Goal: Book appointment/travel/reservation

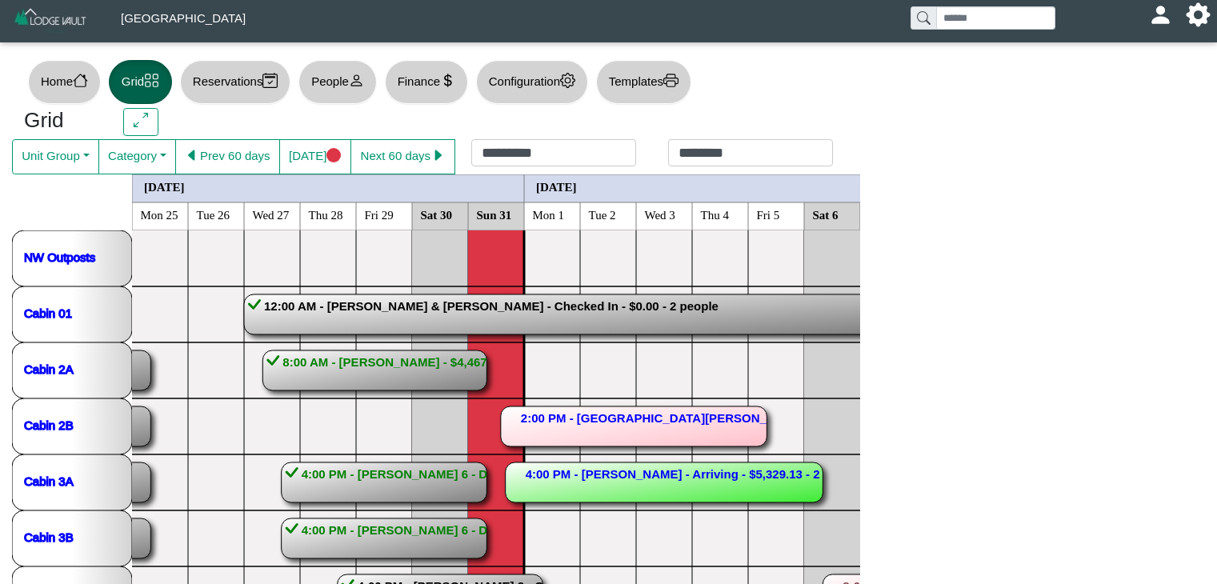
scroll to position [442, 0]
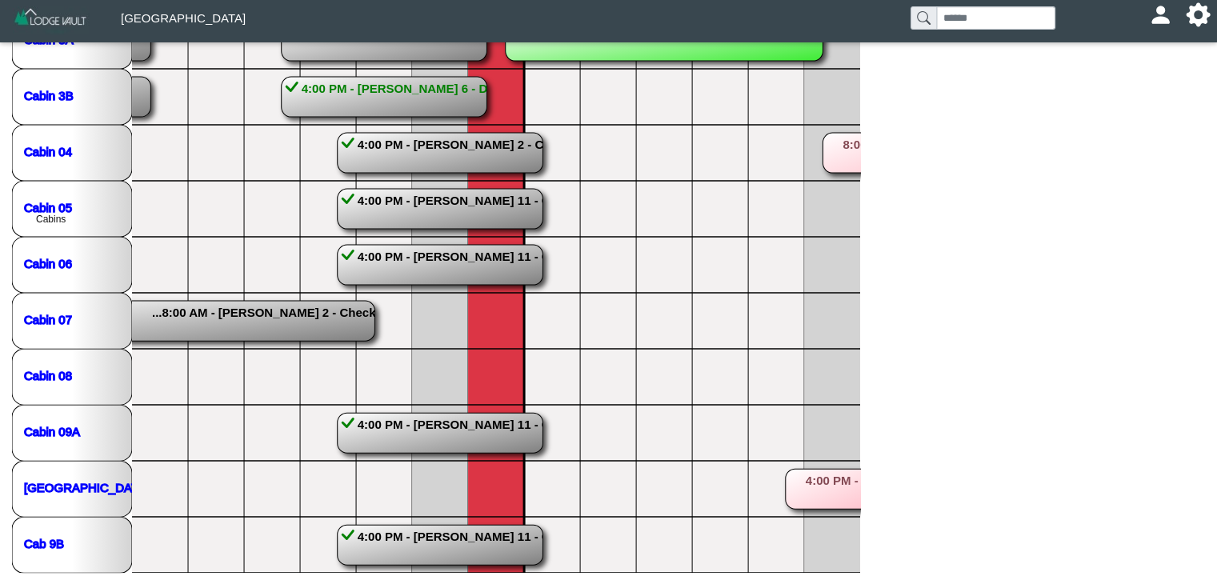
click at [438, 254] on rect at bounding box center [441, 265] width 206 height 40
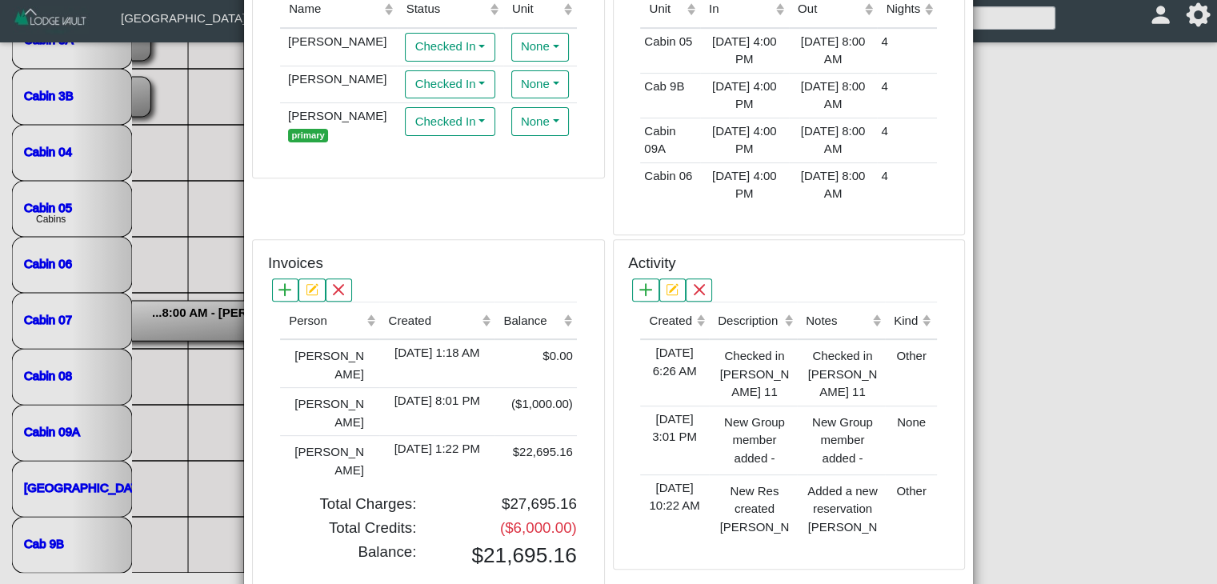
scroll to position [608, 0]
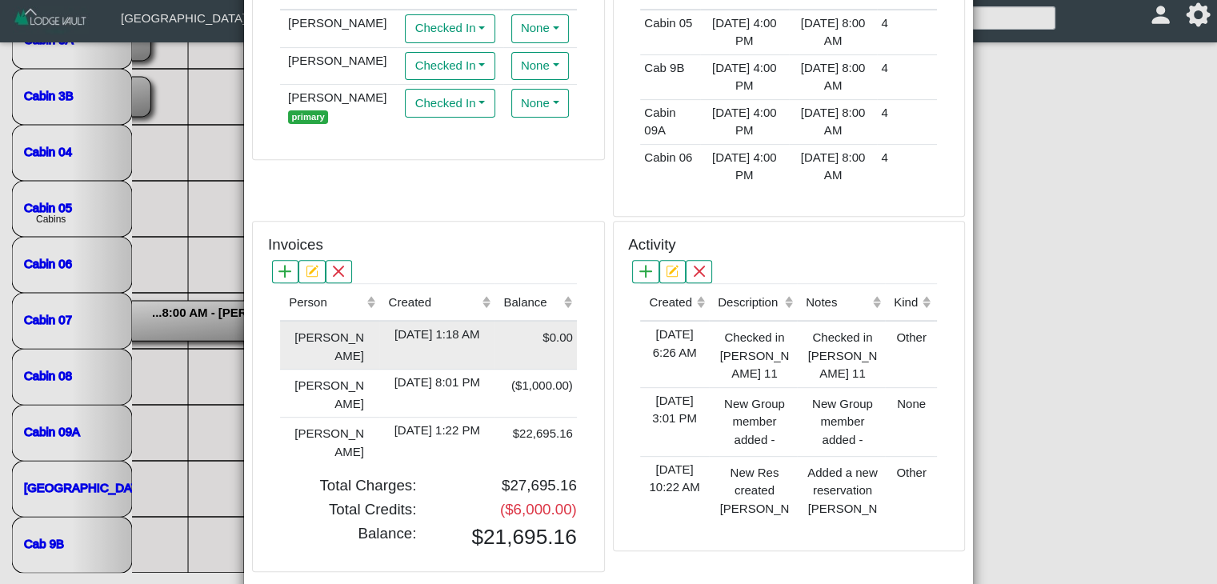
type textarea "**********"
click at [388, 331] on div "[DATE] 1:18 AM" at bounding box center [436, 335] width 107 height 18
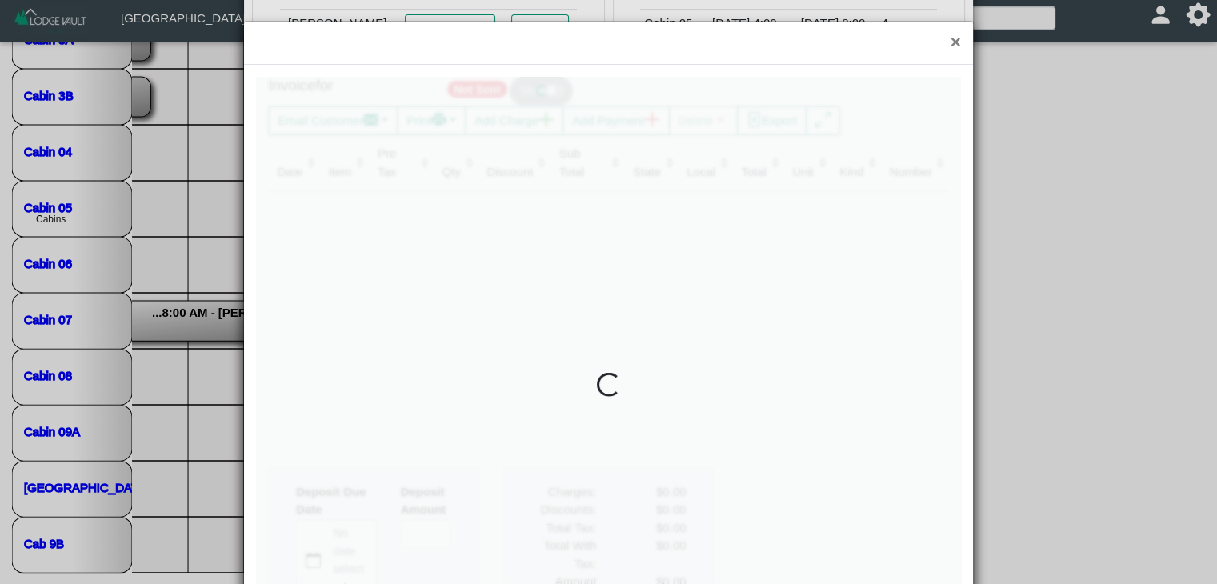
type input "*"
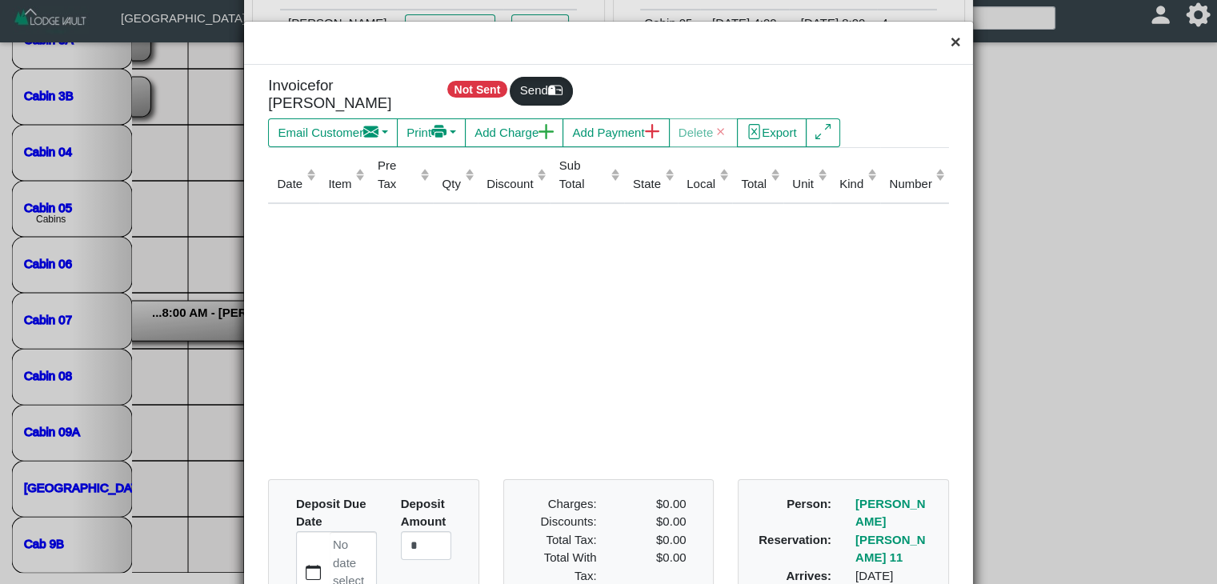
click at [941, 42] on button "×" at bounding box center [956, 43] width 34 height 42
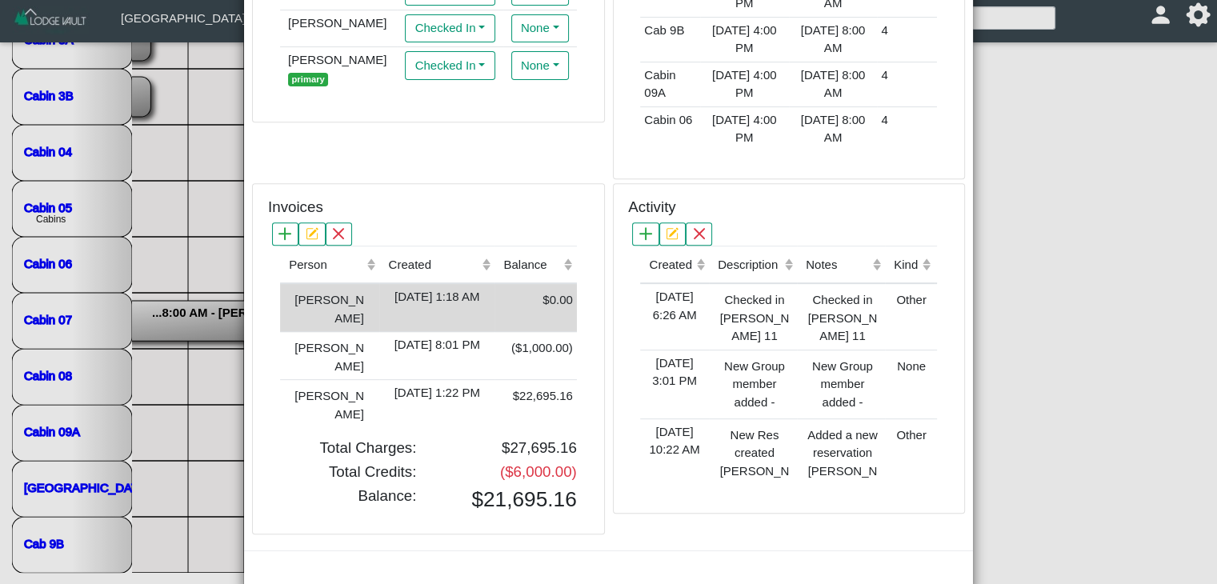
scroll to position [59, 0]
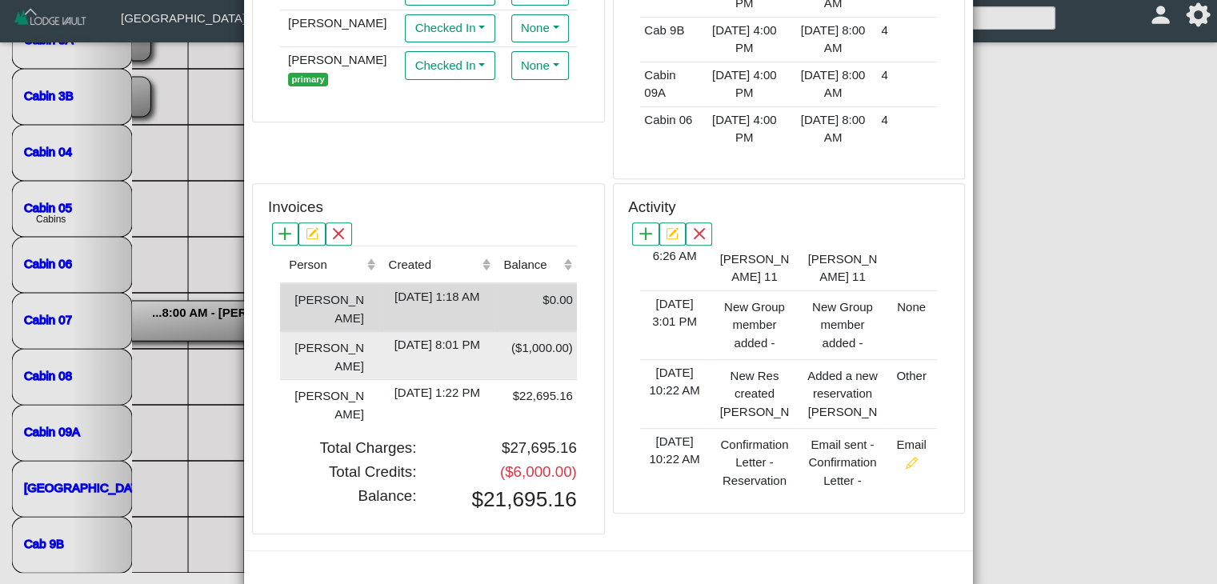
click at [400, 336] on div "[DATE] 8:01 PM" at bounding box center [436, 345] width 107 height 18
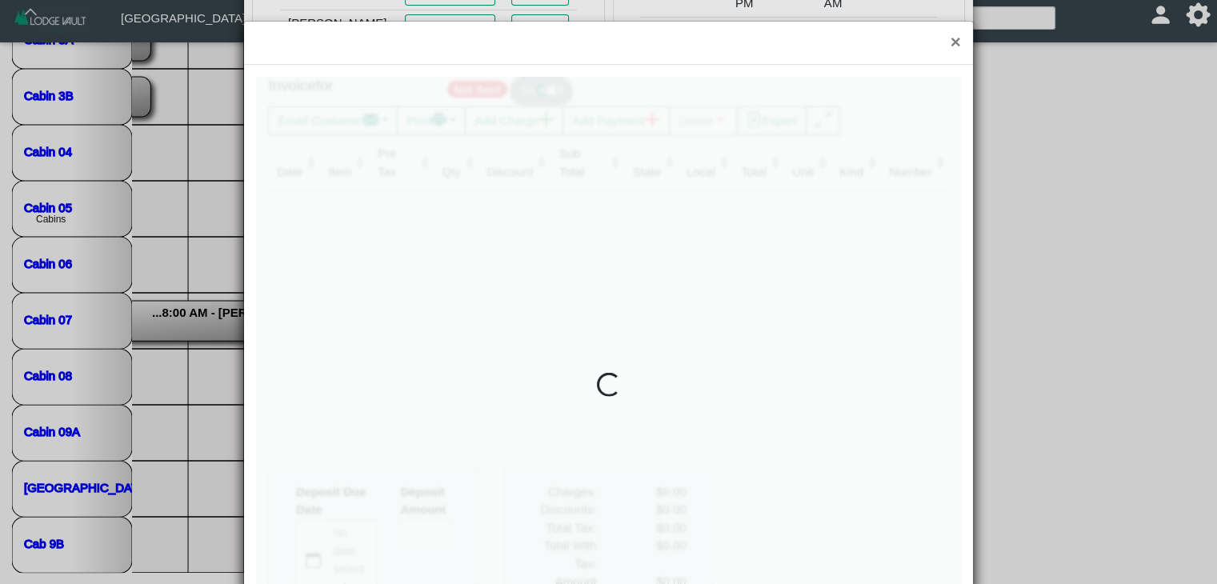
scroll to position [0, 0]
type input "*"
click at [951, 46] on button "×" at bounding box center [956, 43] width 34 height 42
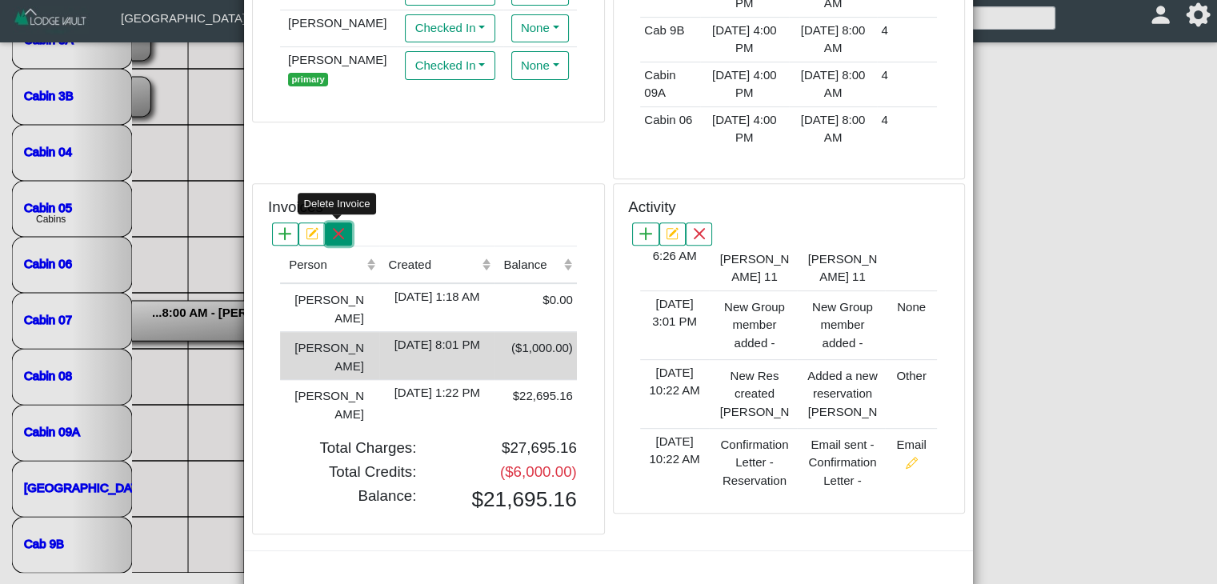
click at [343, 231] on button "button" at bounding box center [339, 233] width 26 height 23
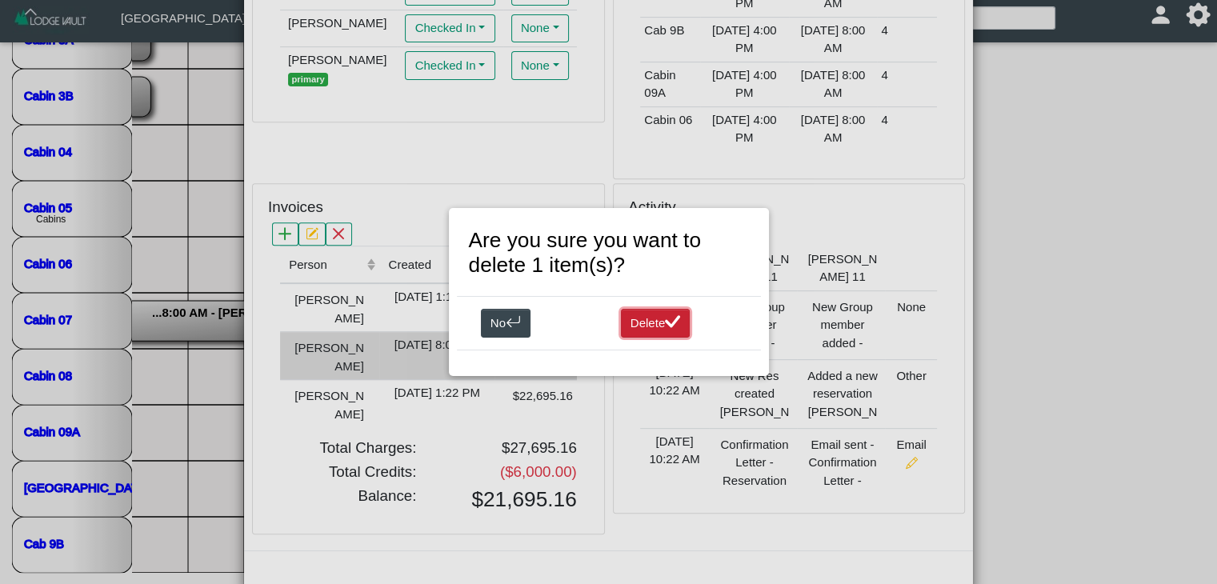
click at [660, 318] on button "Delete" at bounding box center [656, 323] width 70 height 29
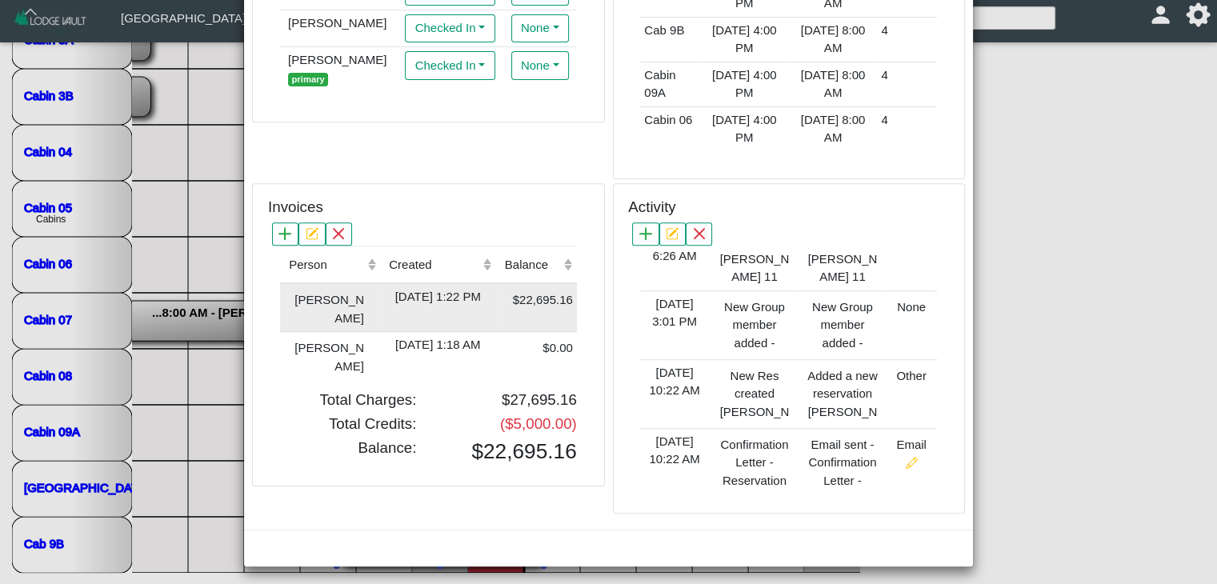
click at [434, 289] on div "[DATE] 1:22 PM" at bounding box center [438, 297] width 108 height 18
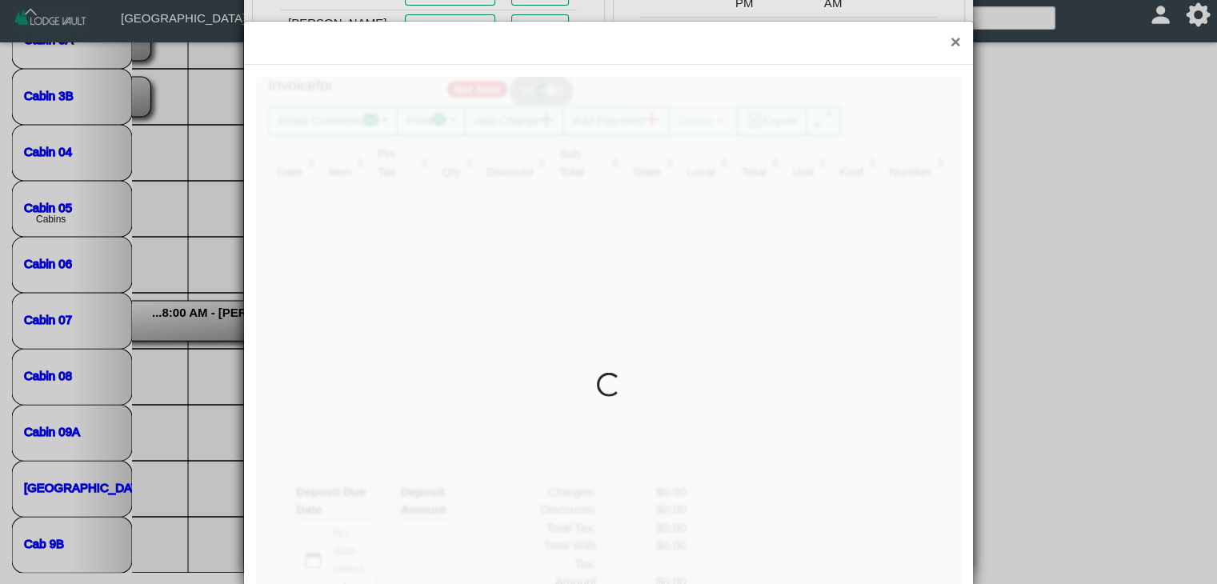
type input "*"
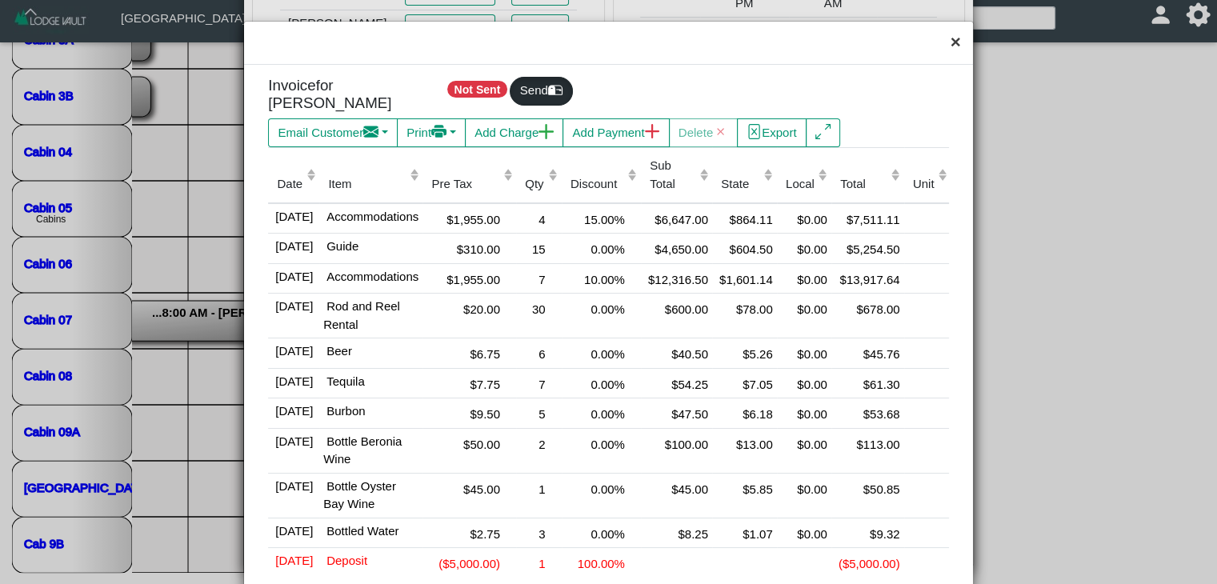
click at [943, 46] on button "×" at bounding box center [956, 43] width 34 height 42
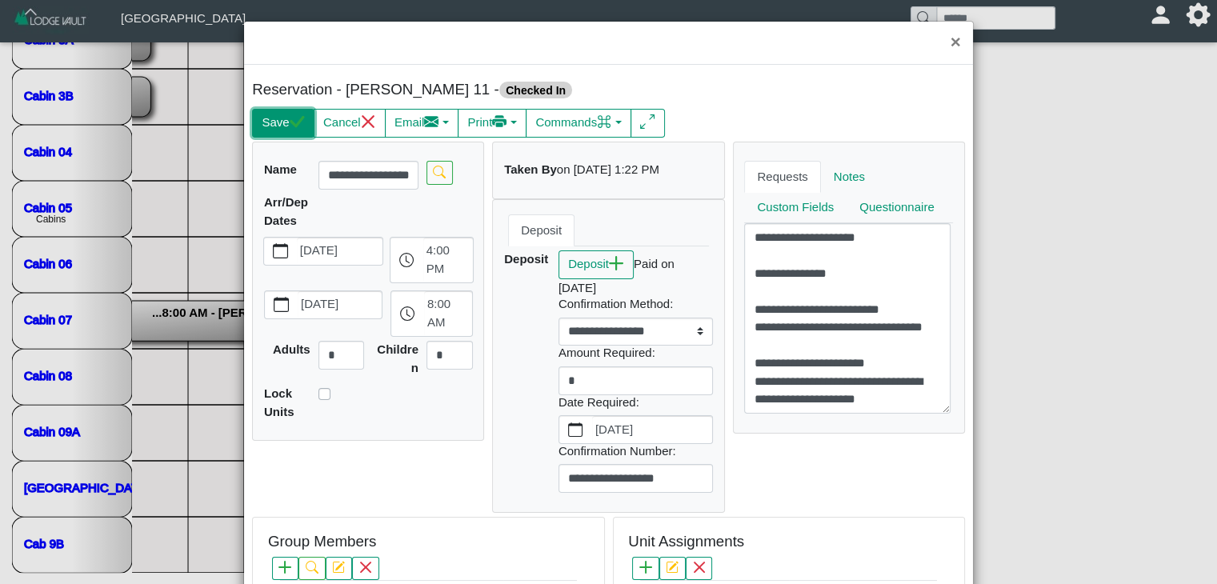
click at [272, 117] on button "Save" at bounding box center [283, 123] width 62 height 29
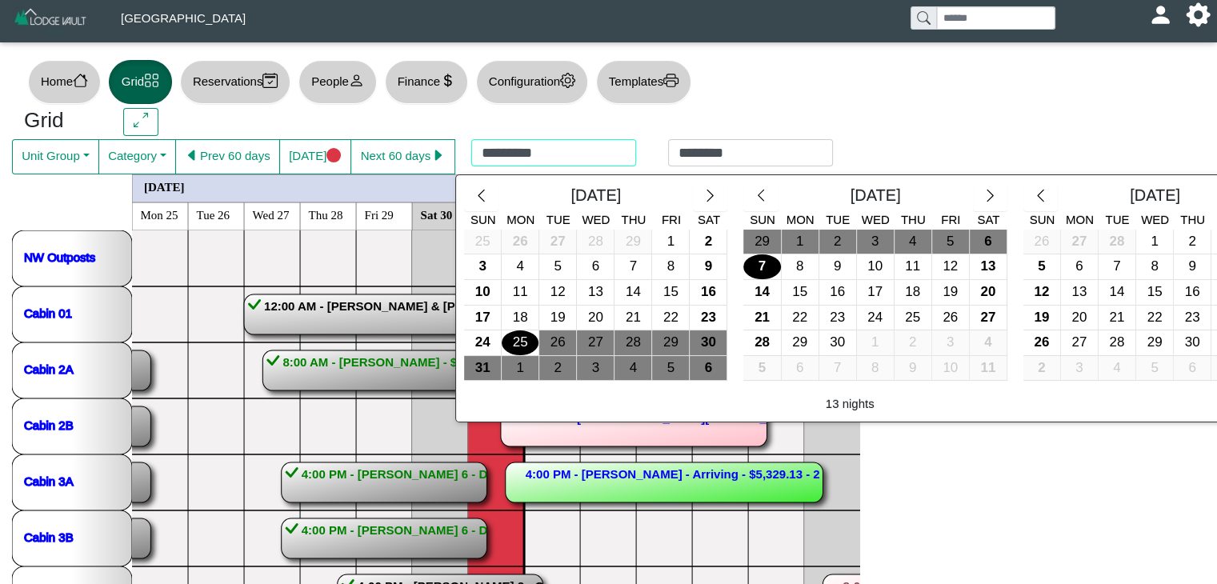
click at [531, 158] on div "********* ******** [DATE] Sun Mon Tue Wed Thu Fri Sat 25 26 27 28 29 1 2 3 4 5 …" at bounding box center [652, 156] width 394 height 35
click at [702, 197] on icon "chevron right" at bounding box center [709, 195] width 15 height 15
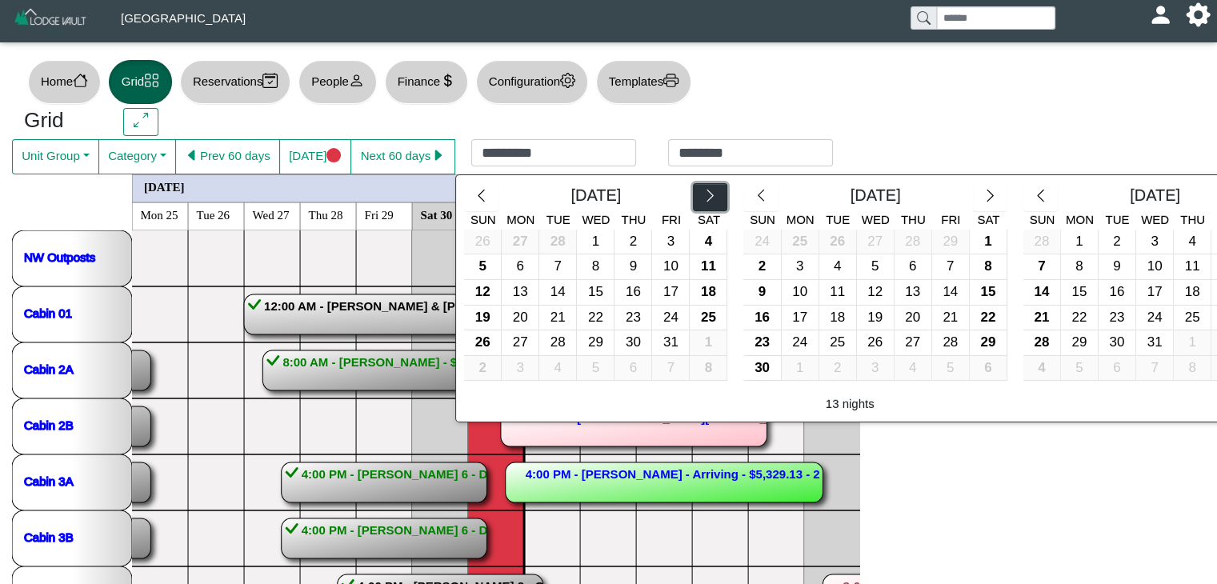
click at [702, 197] on icon "chevron right" at bounding box center [709, 195] width 15 height 15
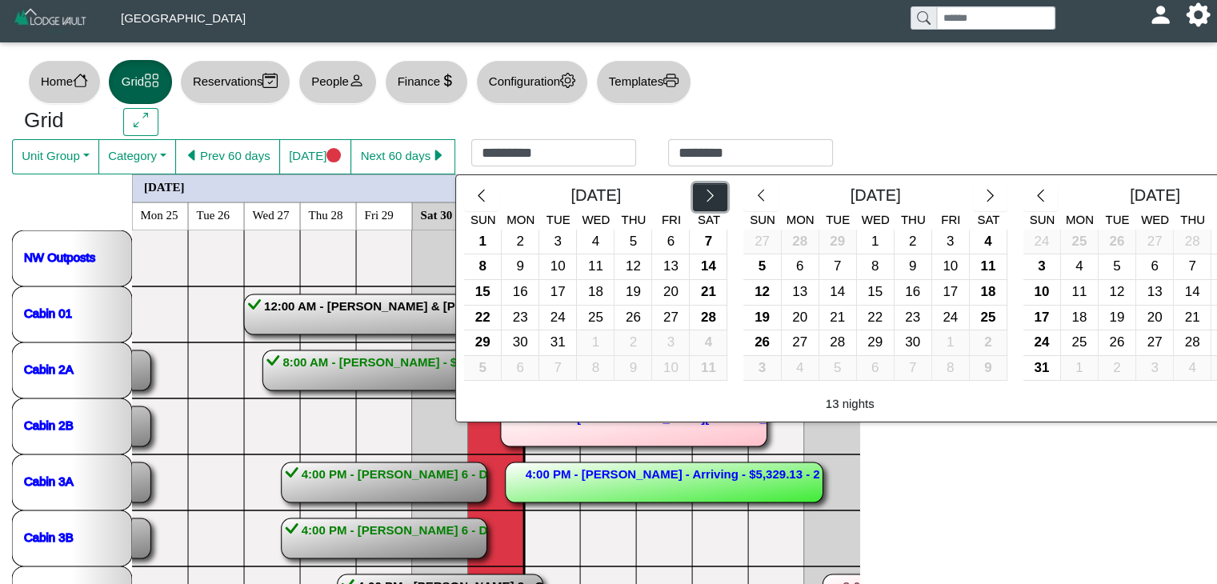
click at [702, 197] on icon "chevron right" at bounding box center [709, 195] width 15 height 15
drag, startPoint x: 934, startPoint y: 237, endPoint x: 957, endPoint y: 242, distance: 23.9
click at [936, 236] on div "1" at bounding box center [950, 242] width 37 height 25
type input "********"
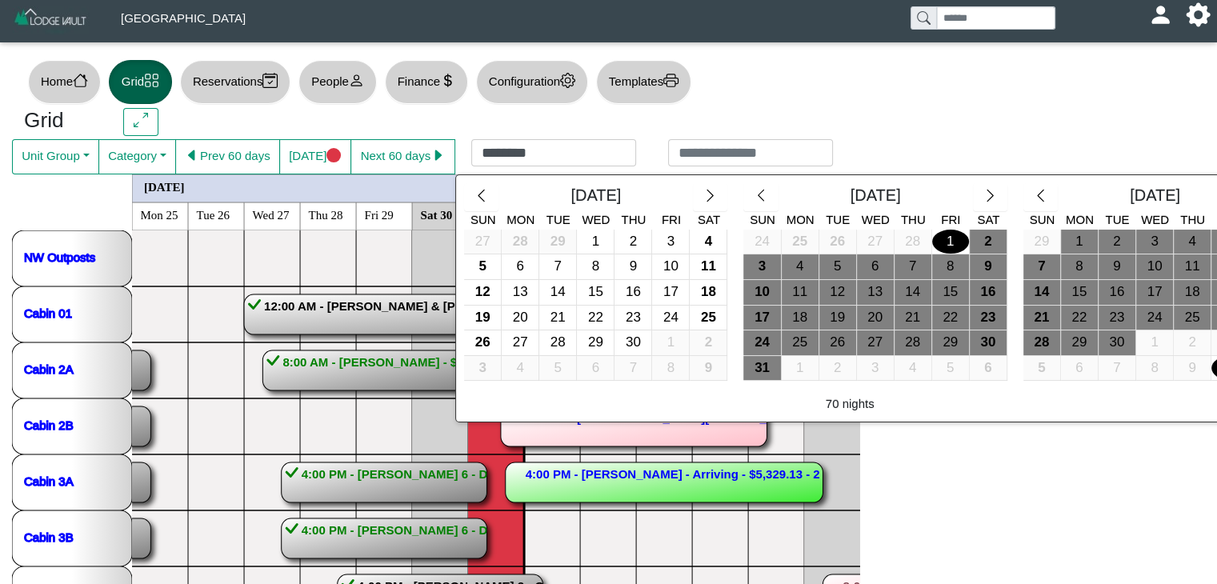
click at [1212, 374] on div "10" at bounding box center [1229, 368] width 37 height 25
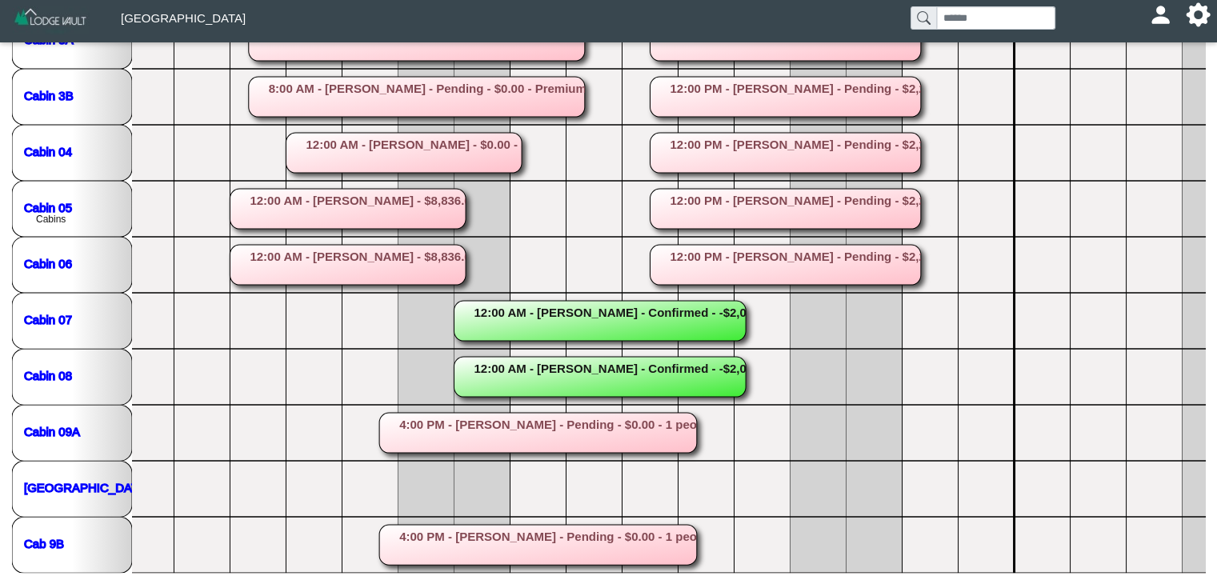
scroll to position [0, 2540]
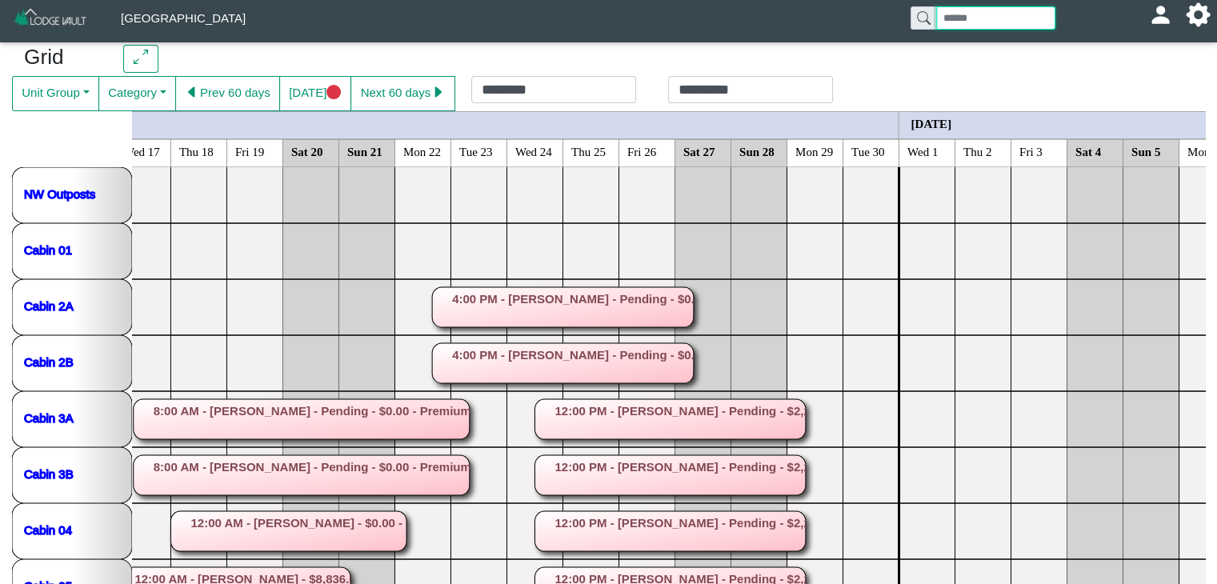
click at [991, 14] on input "search" at bounding box center [995, 17] width 119 height 23
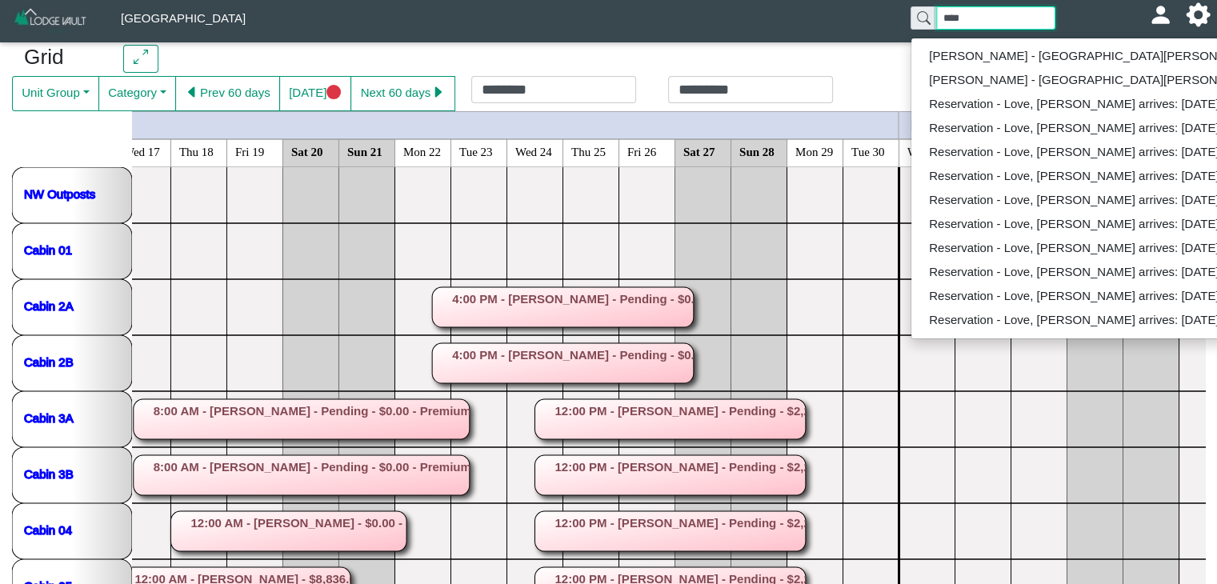
type input "****"
click at [737, 67] on div "Grid" at bounding box center [608, 60] width 1193 height 31
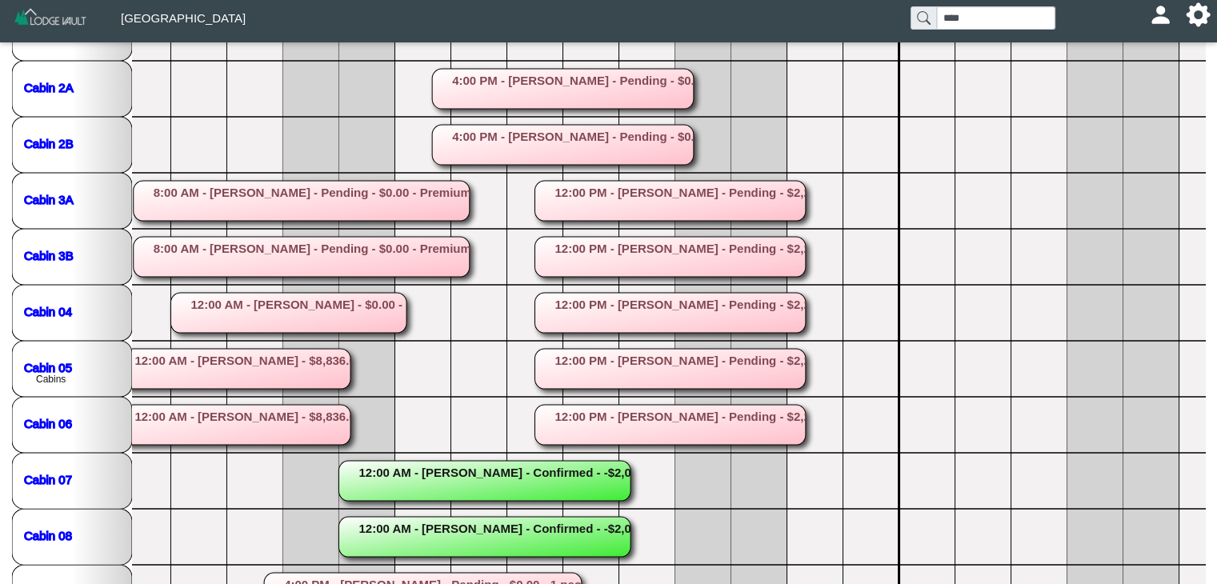
scroll to position [278, 0]
